Goal: Find specific page/section: Find specific page/section

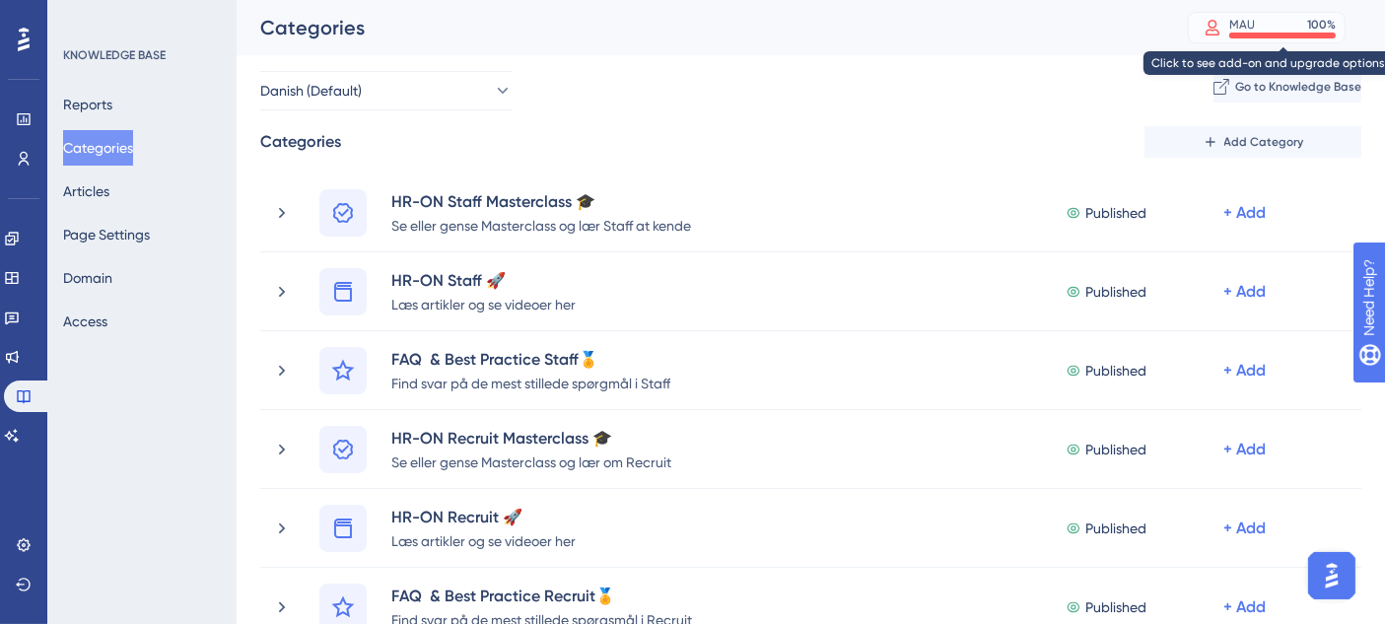
click at [1333, 24] on div "100 %" at bounding box center [1321, 25] width 29 height 16
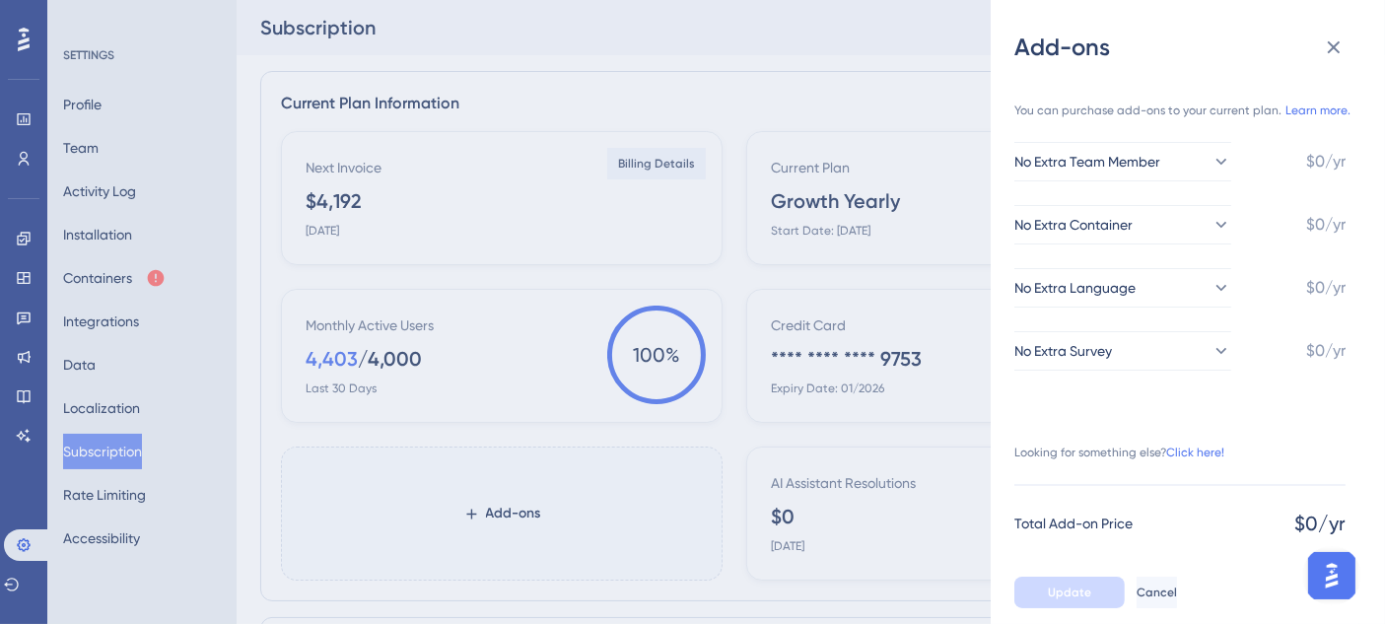
click at [298, 269] on div "Add-ons You can purchase add-ons to your current plan. Learn more. No Extra Tea…" at bounding box center [692, 312] width 1385 height 624
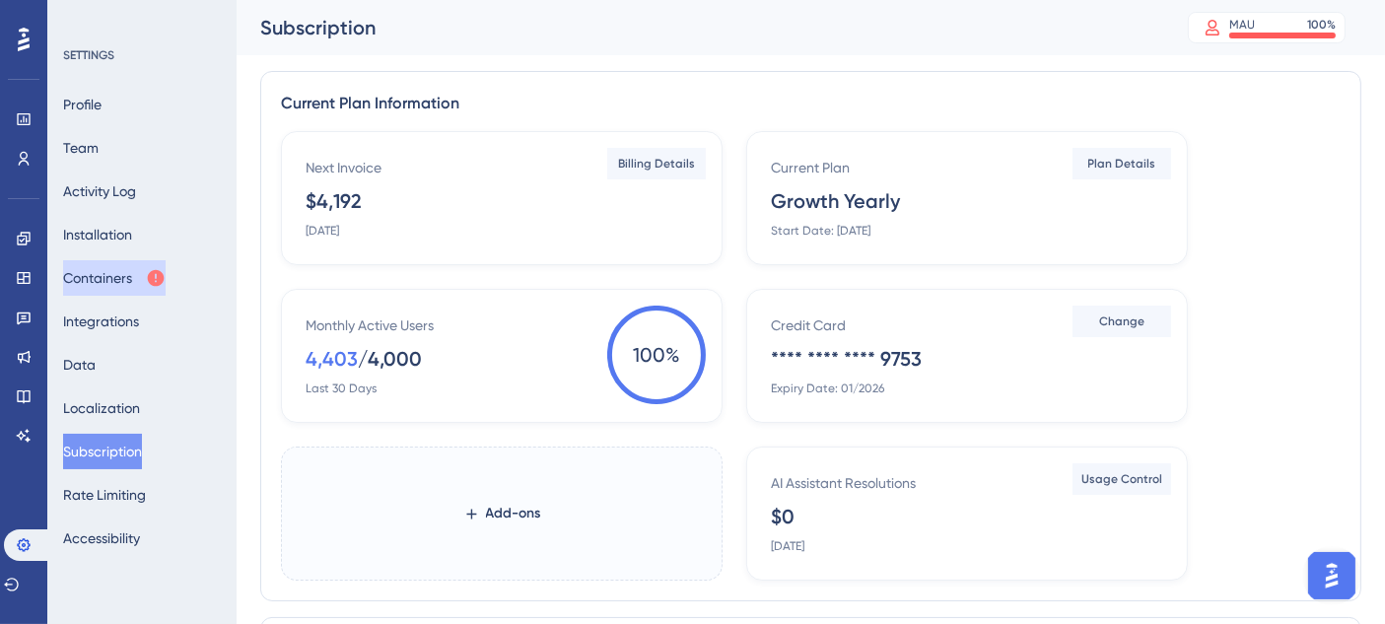
click at [137, 266] on button "Containers" at bounding box center [114, 277] width 103 height 35
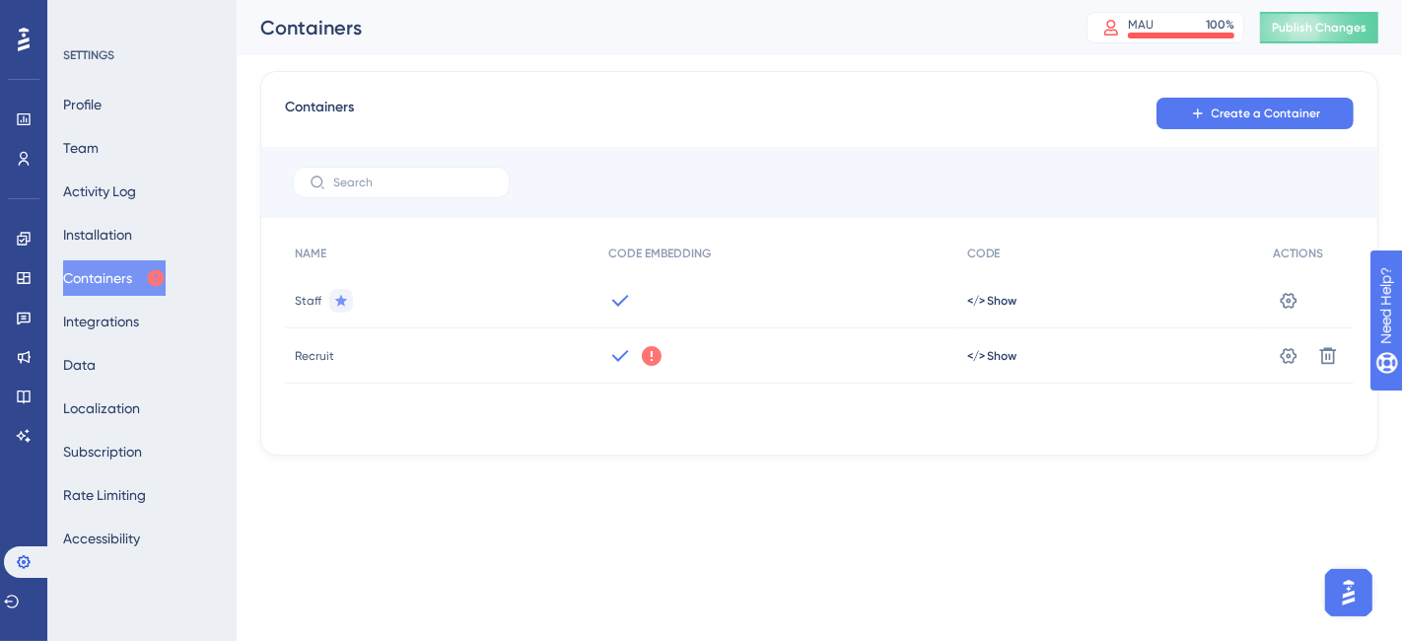
click at [650, 357] on icon at bounding box center [652, 356] width 20 height 20
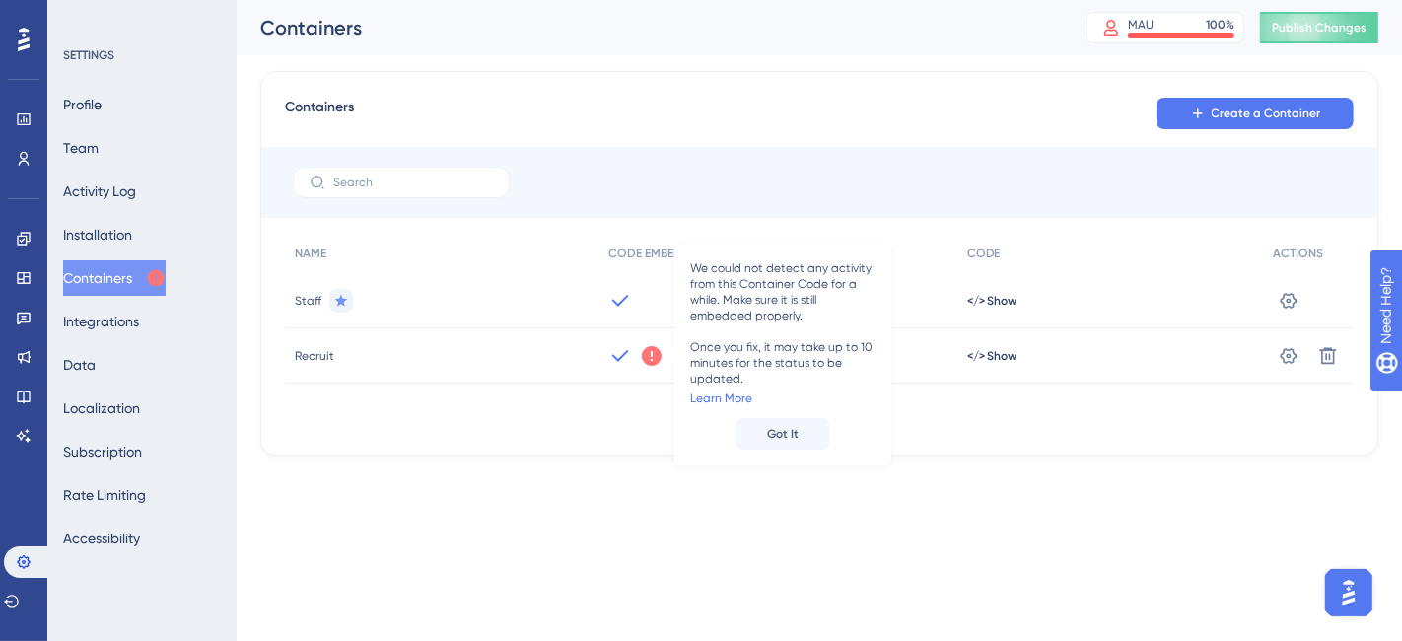
click at [650, 357] on icon at bounding box center [652, 356] width 20 height 20
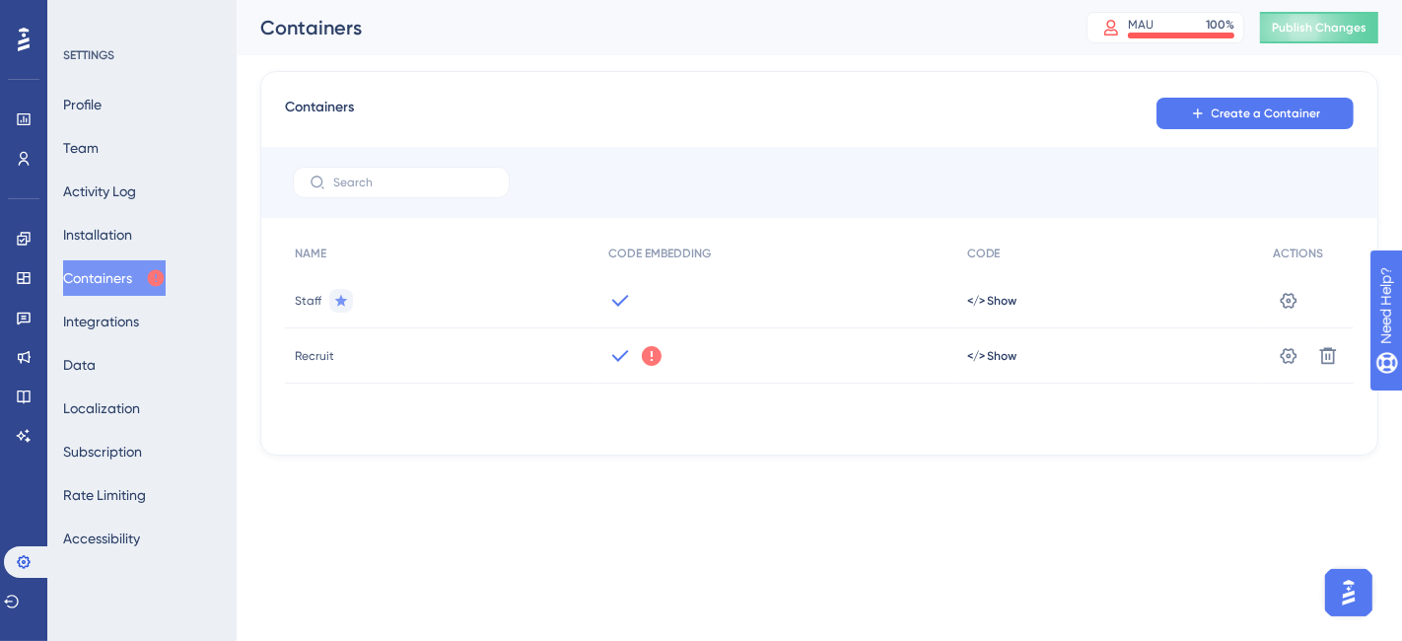
drag, startPoint x: 657, startPoint y: 333, endPoint x: 649, endPoint y: 353, distance: 21.2
click at [649, 353] on div "We could not detect any activity from this Container Code for a while. Make sur…" at bounding box center [777, 355] width 358 height 55
click at [649, 353] on icon at bounding box center [652, 356] width 20 height 20
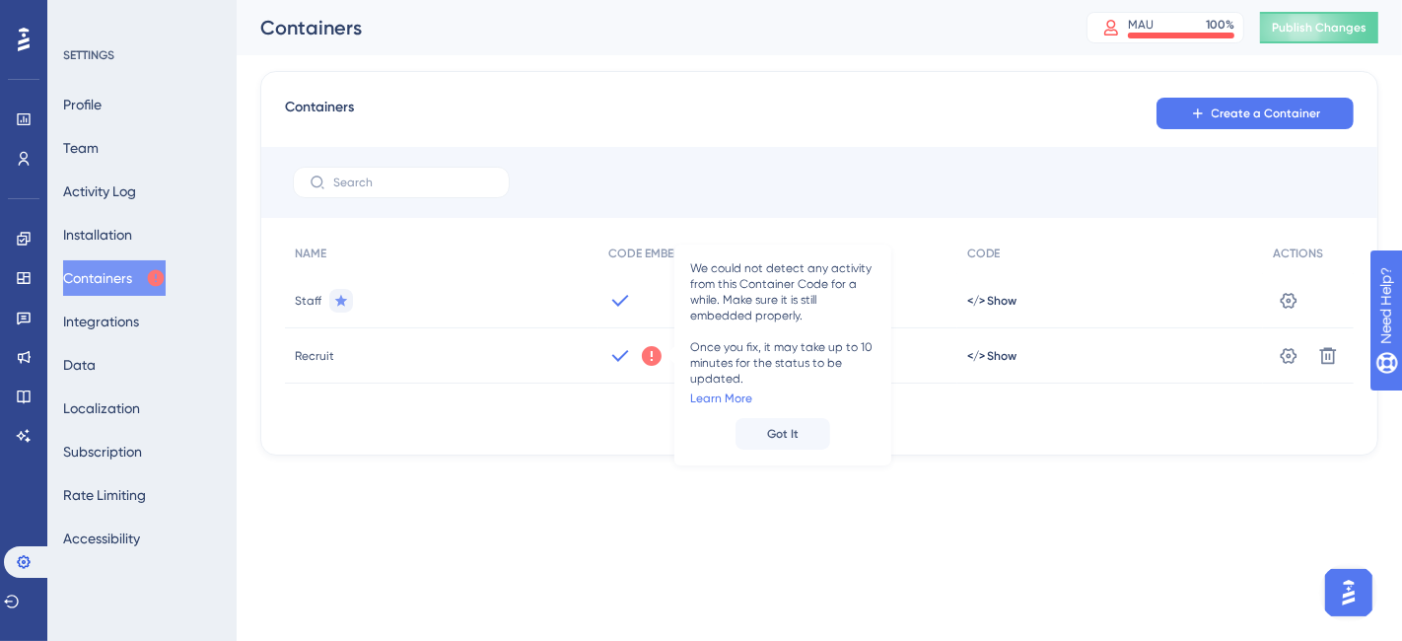
click at [649, 353] on icon at bounding box center [652, 356] width 20 height 20
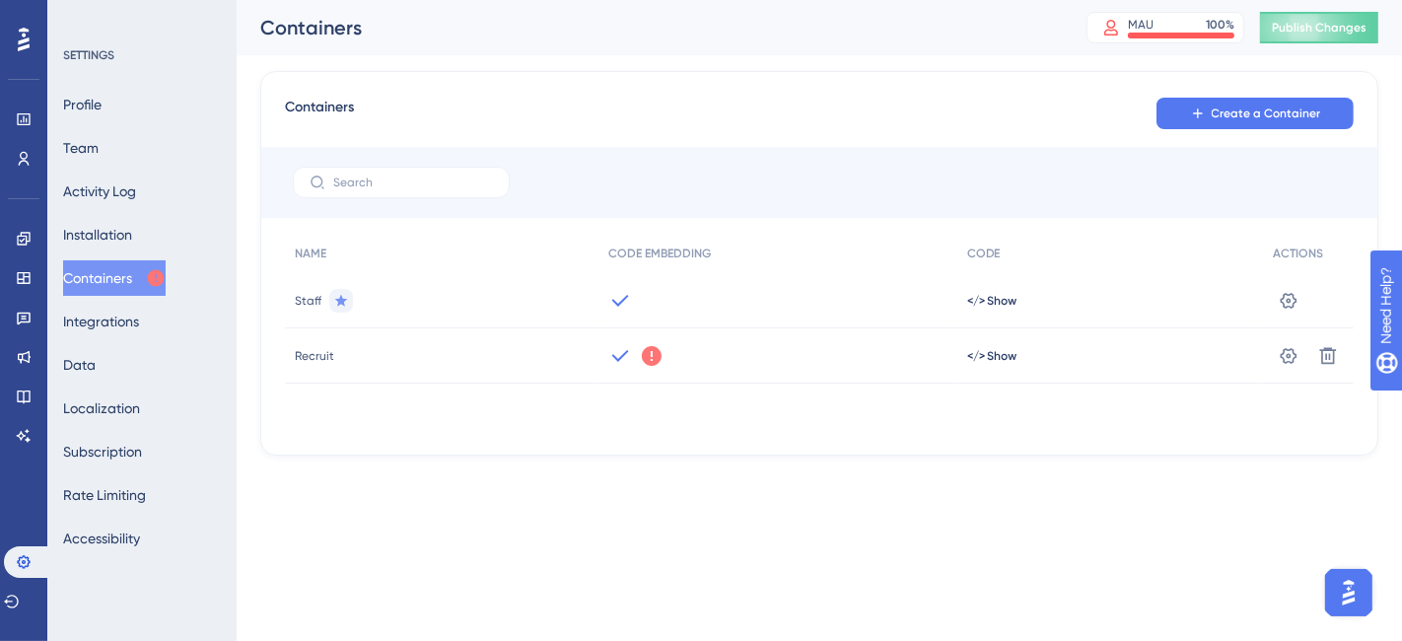
click at [649, 353] on icon at bounding box center [652, 356] width 20 height 20
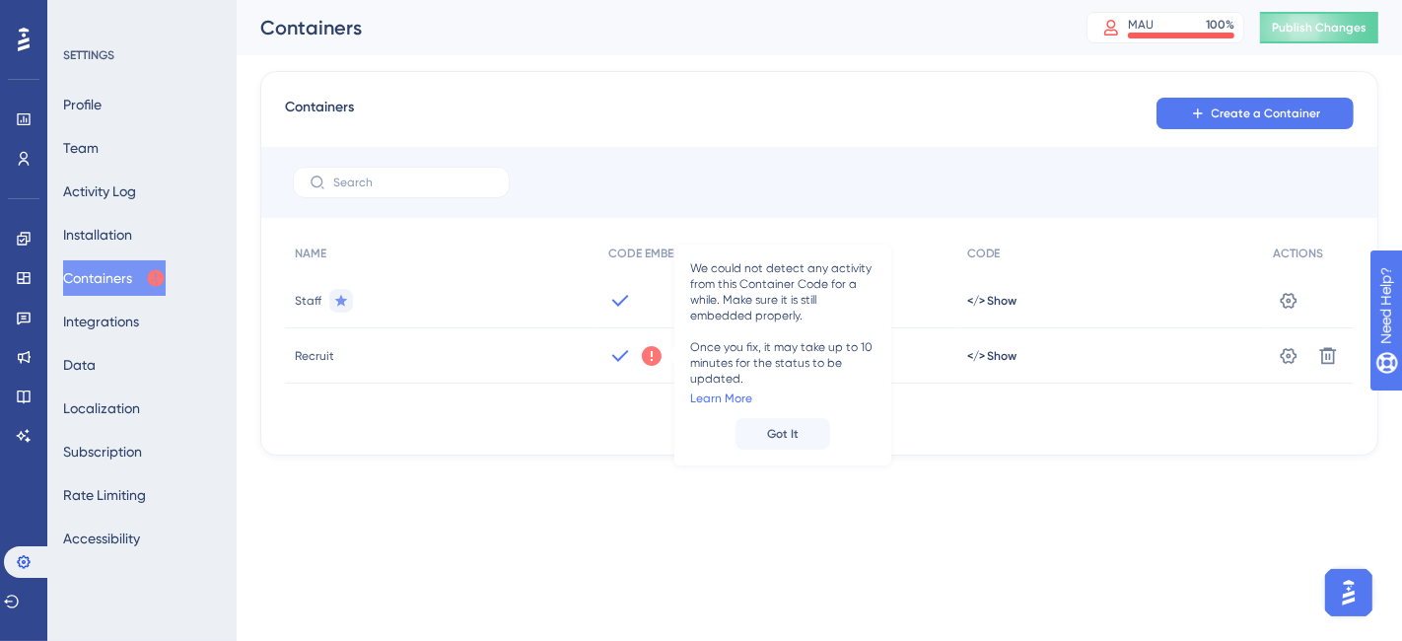
click at [649, 353] on icon at bounding box center [652, 356] width 20 height 20
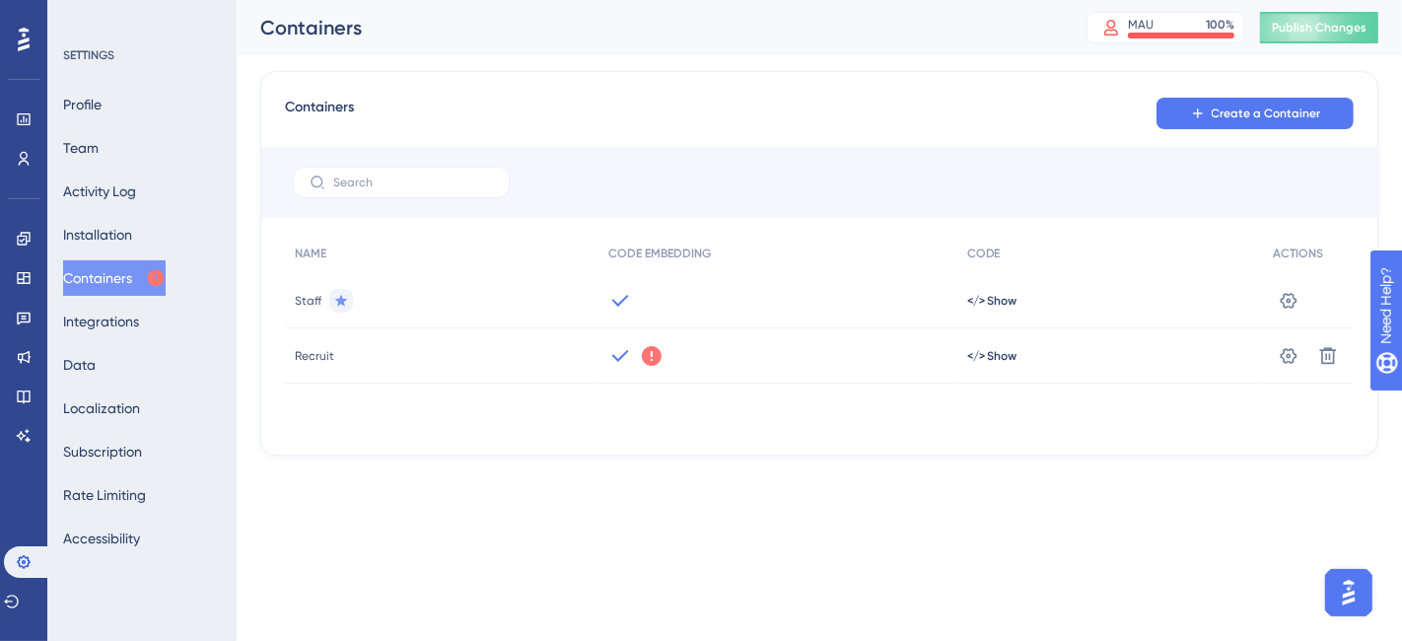
click at [641, 353] on icon at bounding box center [652, 356] width 24 height 24
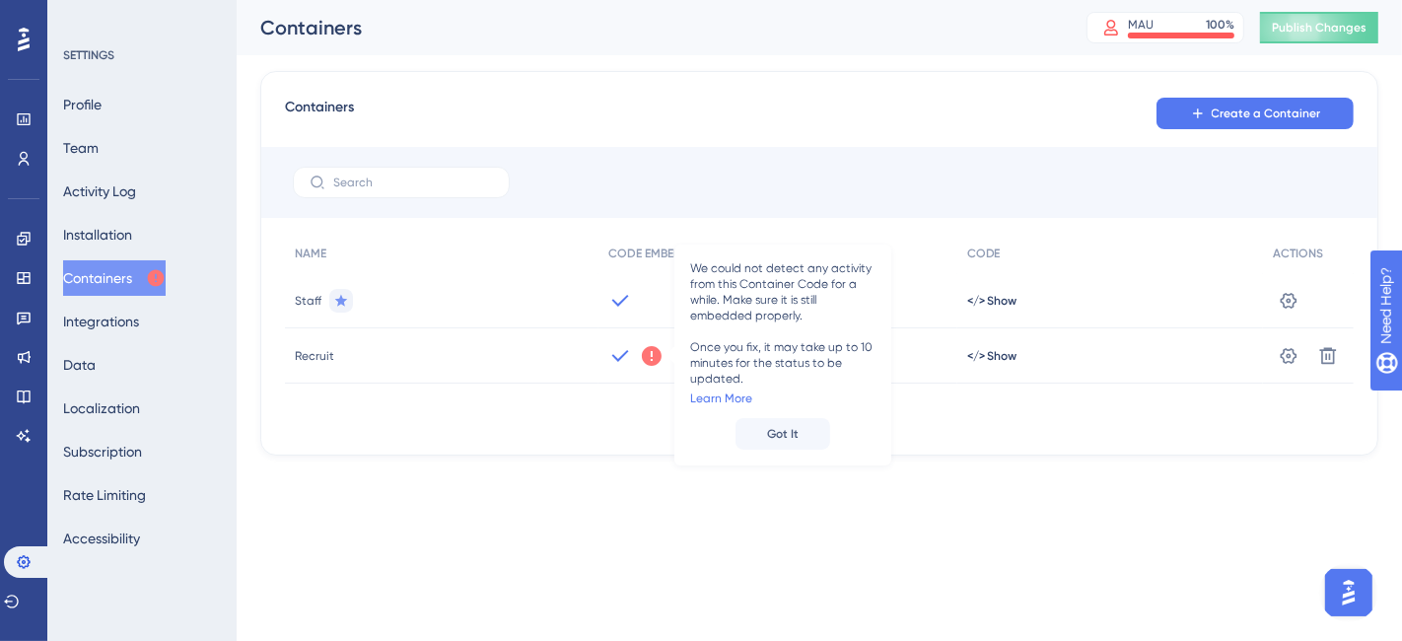
click at [579, 515] on div "Performance Users Engagement Widgets Feedback Product Updates Knowledge Base AI…" at bounding box center [701, 259] width 1402 height 519
